Goal: Transaction & Acquisition: Book appointment/travel/reservation

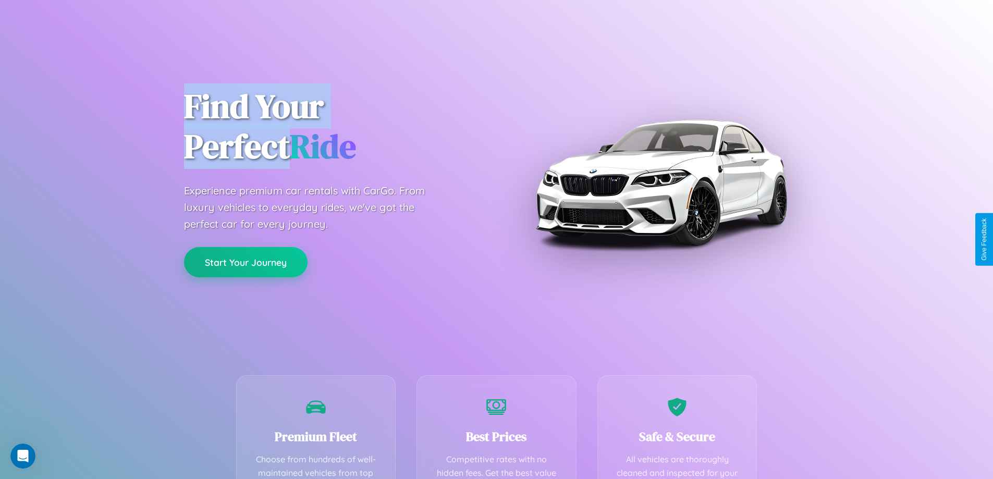
click at [245, 262] on button "Start Your Journey" at bounding box center [246, 262] width 124 height 30
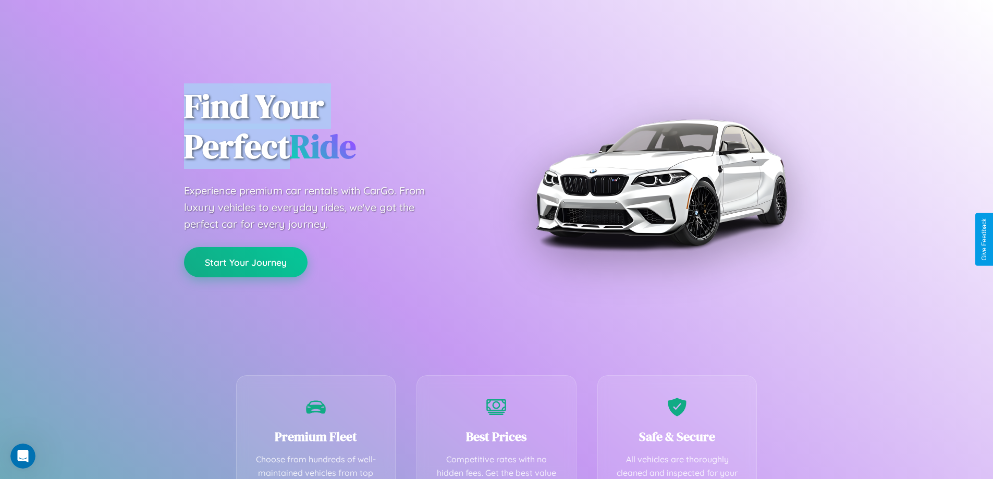
click at [245, 262] on button "Start Your Journey" at bounding box center [246, 262] width 124 height 30
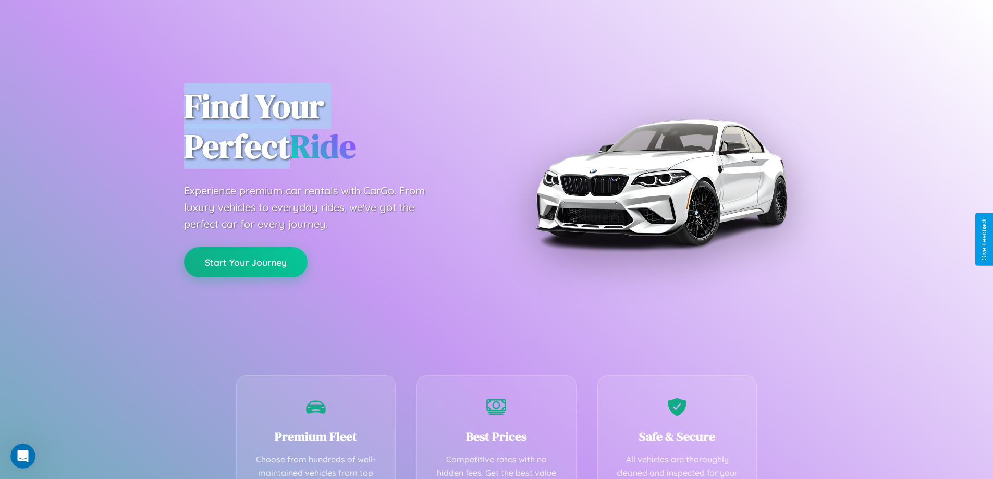
click at [245, 262] on button "Start Your Journey" at bounding box center [246, 262] width 124 height 30
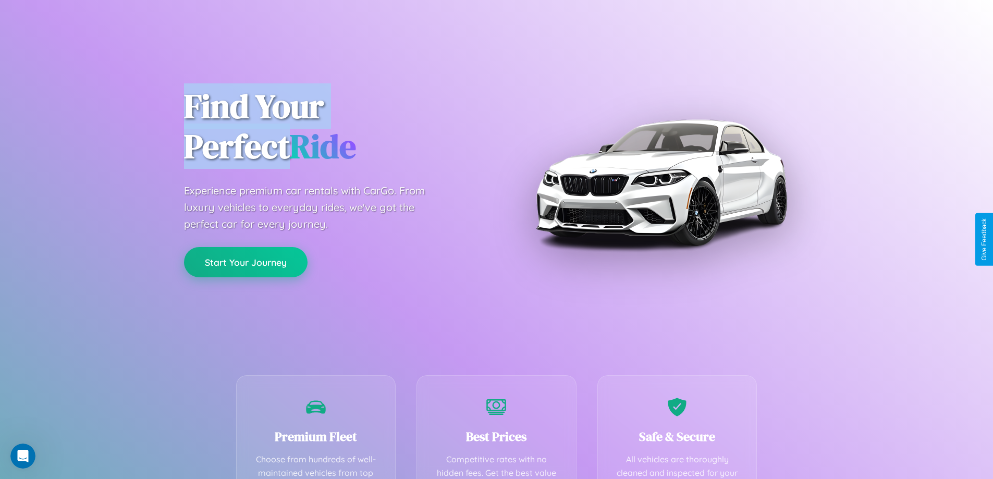
click at [245, 262] on button "Start Your Journey" at bounding box center [246, 262] width 124 height 30
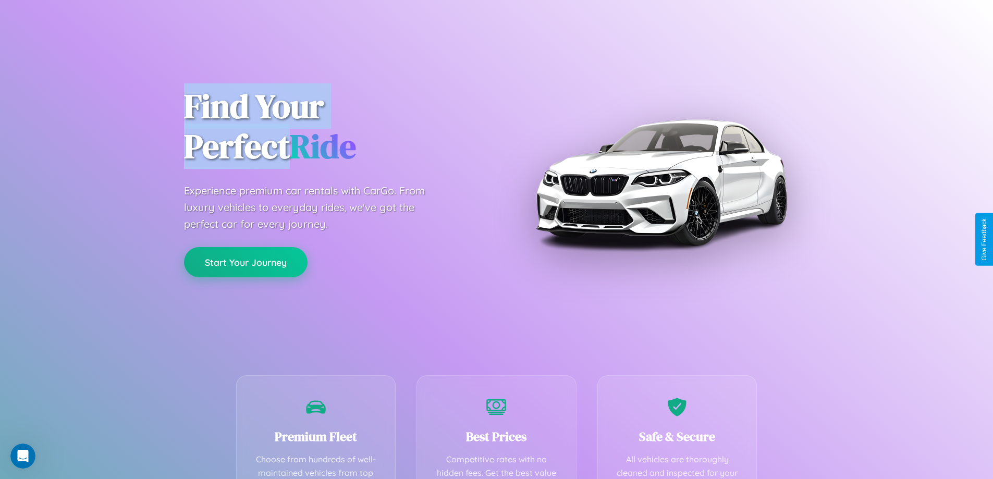
click at [245, 262] on button "Start Your Journey" at bounding box center [246, 262] width 124 height 30
